Goal: Task Accomplishment & Management: Manage account settings

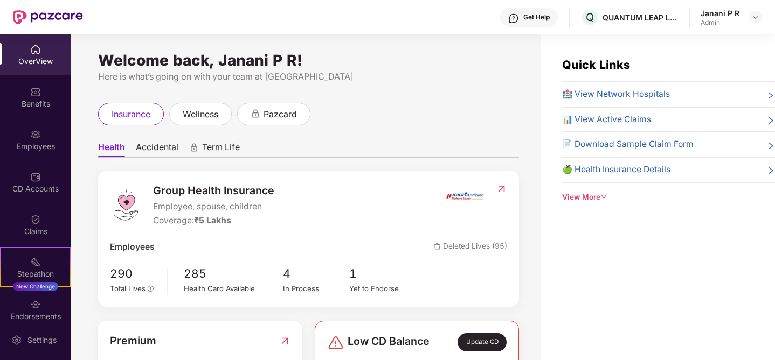
scroll to position [34, 0]
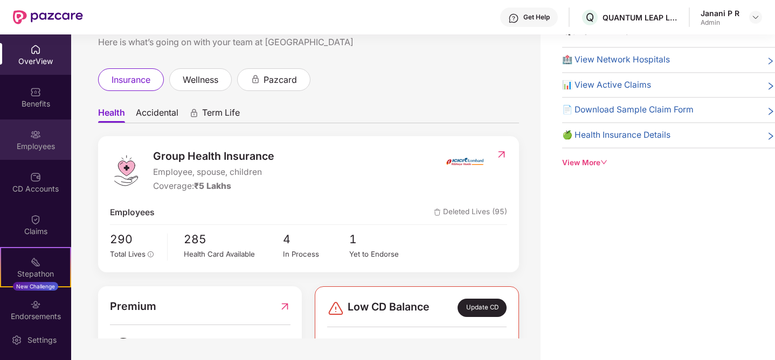
click at [32, 137] on img at bounding box center [35, 134] width 11 height 11
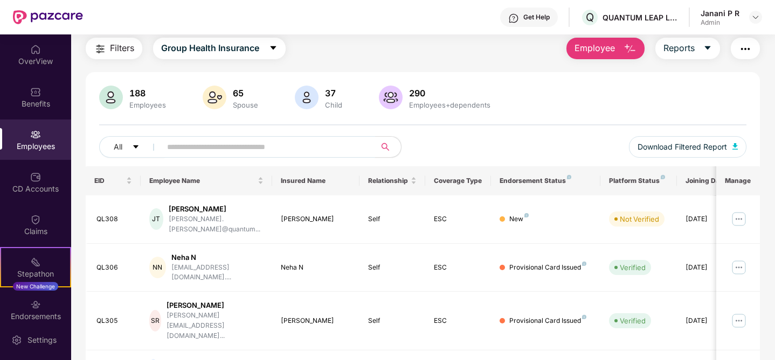
click at [186, 152] on input "text" at bounding box center [263, 147] width 193 height 16
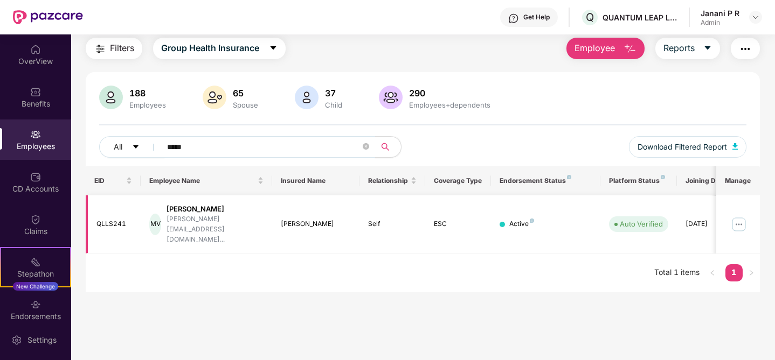
type input "*****"
click at [732, 216] on img at bounding box center [738, 224] width 17 height 17
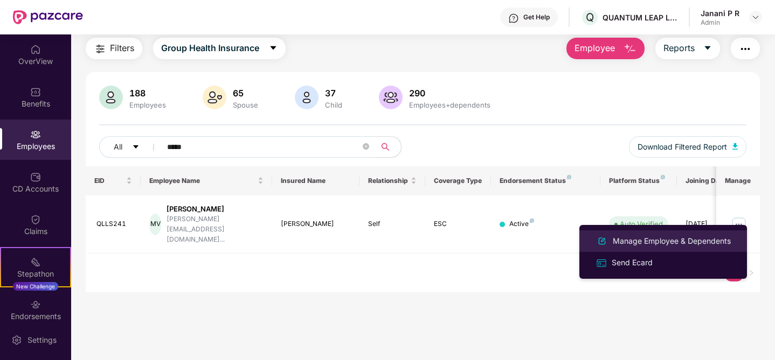
click at [697, 241] on div "Manage Employee & Dependents" at bounding box center [671, 241] width 122 height 12
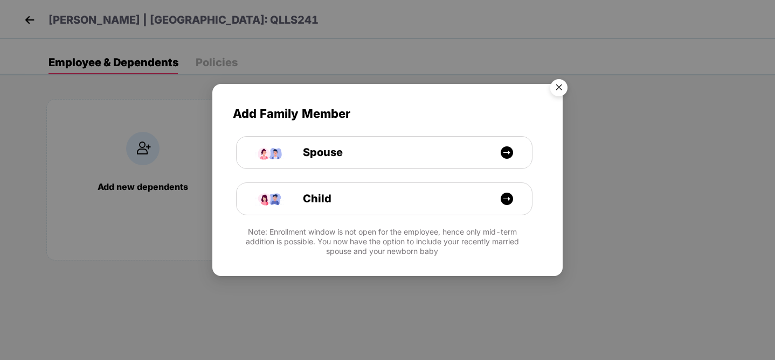
click at [565, 86] on img "Close" at bounding box center [559, 89] width 30 height 30
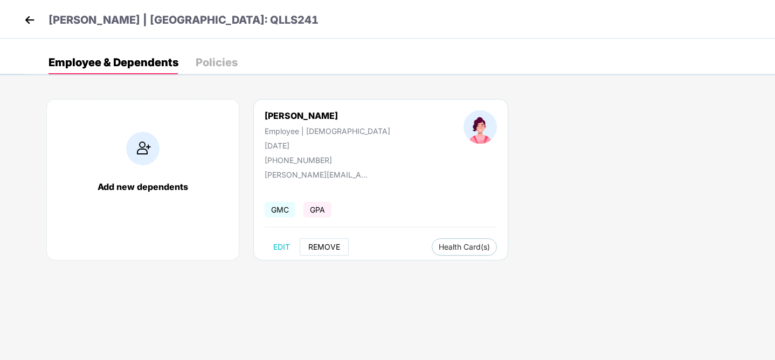
click at [312, 246] on span "REMOVE" at bounding box center [324, 247] width 32 height 9
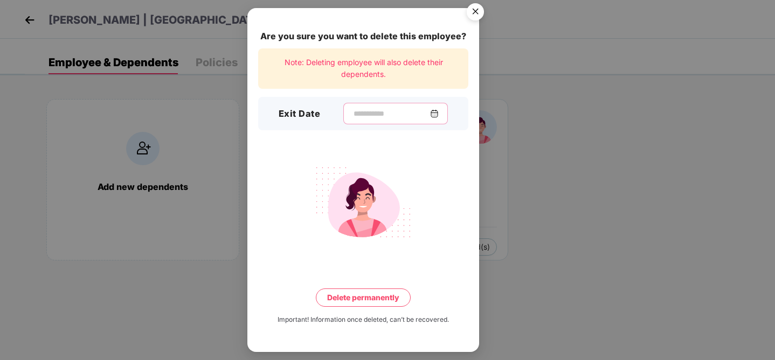
click at [383, 111] on input at bounding box center [391, 113] width 78 height 11
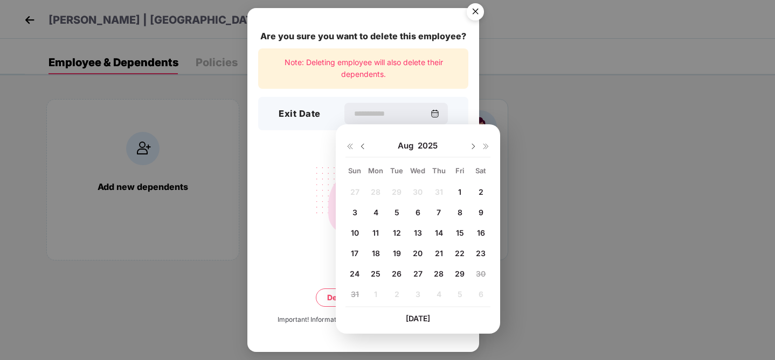
click at [454, 274] on div "29" at bounding box center [459, 274] width 16 height 16
type input "**********"
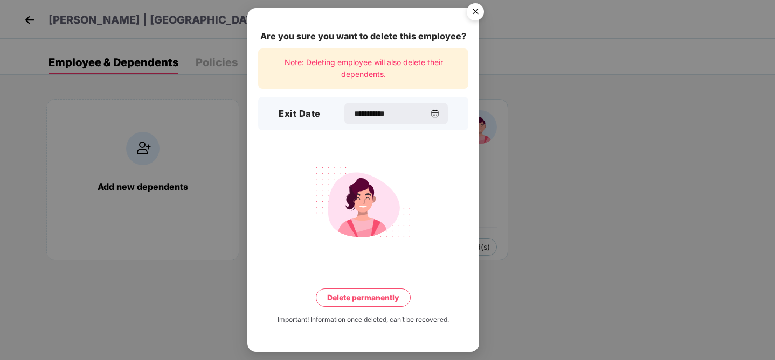
click at [370, 294] on button "Delete permanently" at bounding box center [363, 298] width 95 height 18
